Goal: Transaction & Acquisition: Purchase product/service

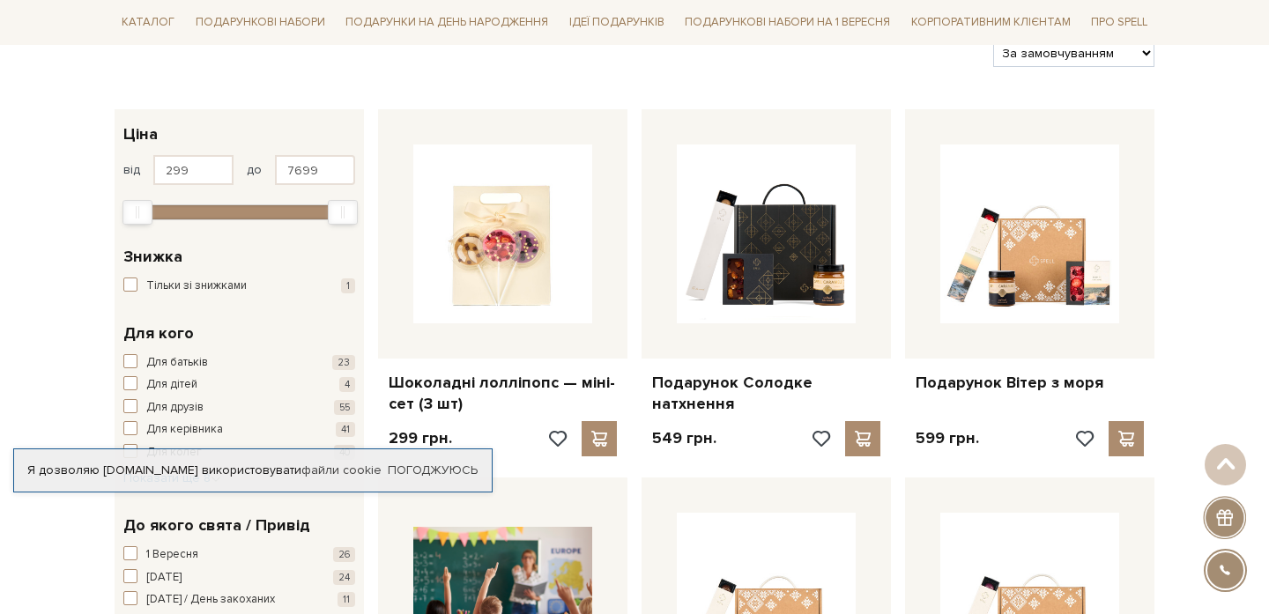
scroll to position [1833, 0]
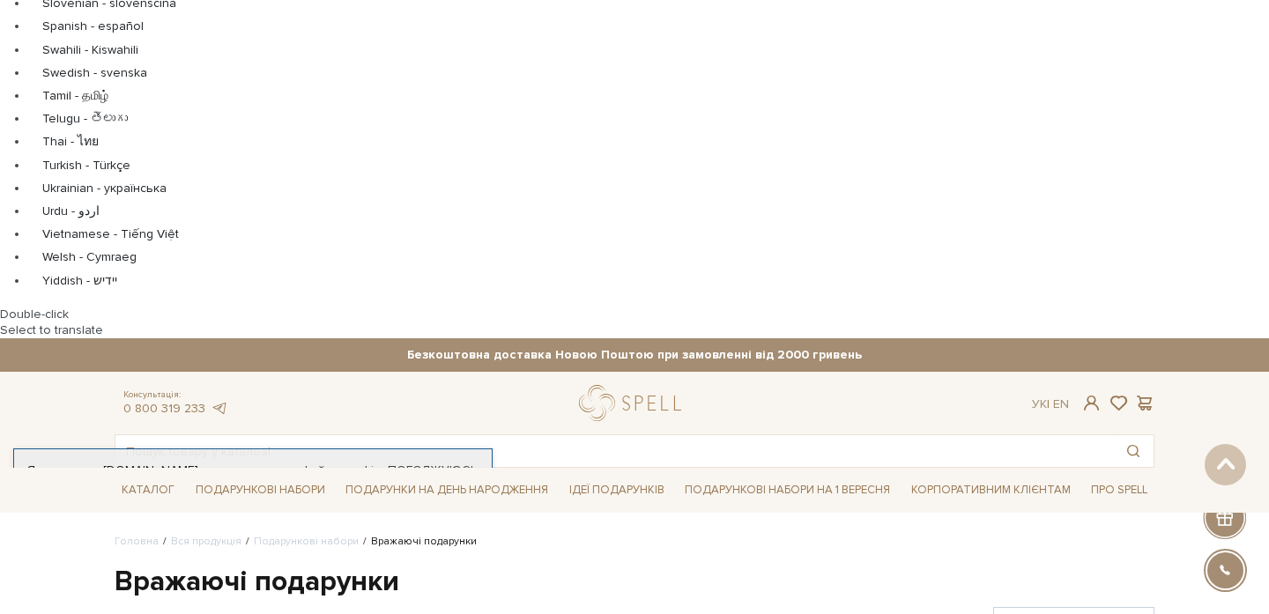
scroll to position [1157, 0]
